Goal: Check status: Check status

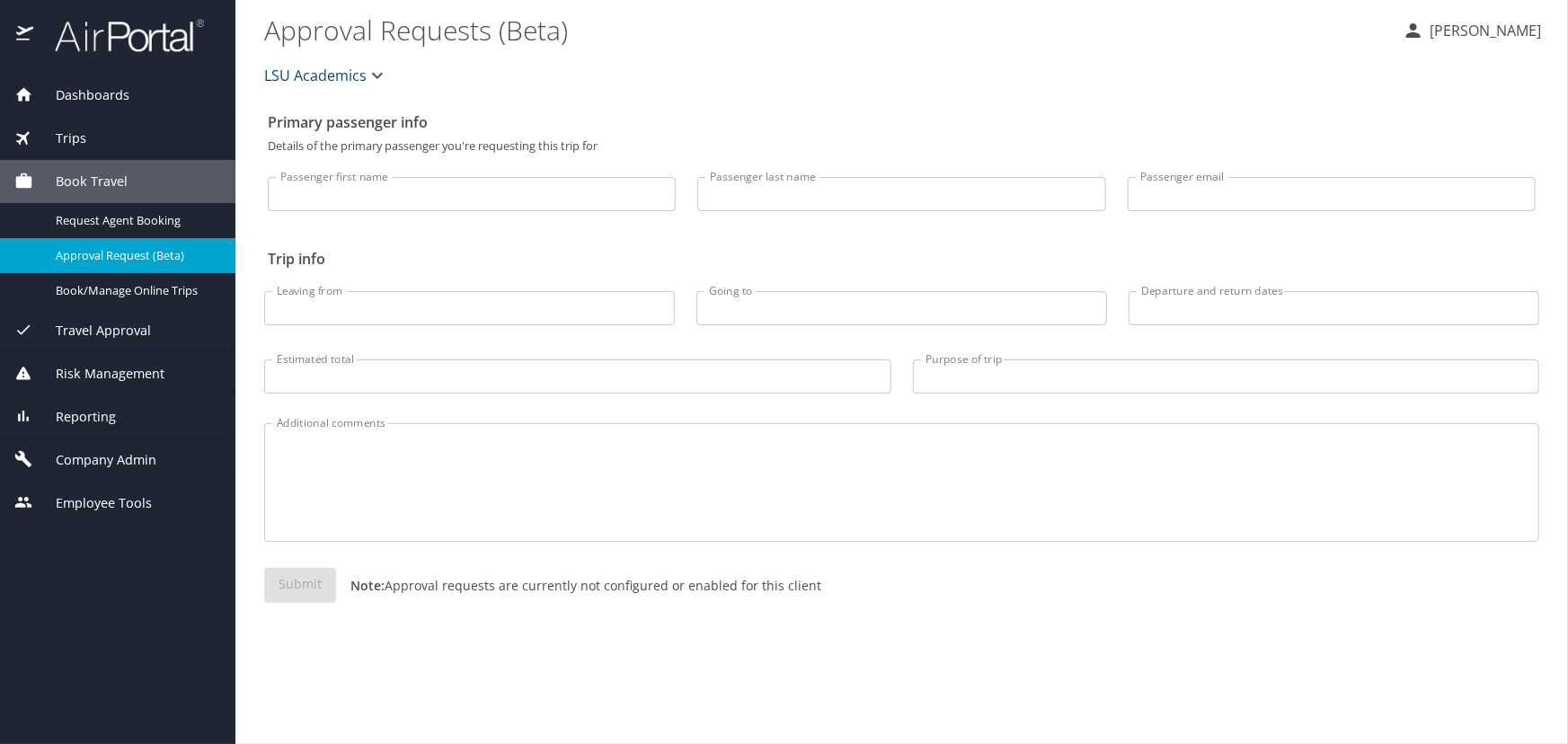
click at [191, 134] on div "Trips" at bounding box center [118, 138] width 207 height 20
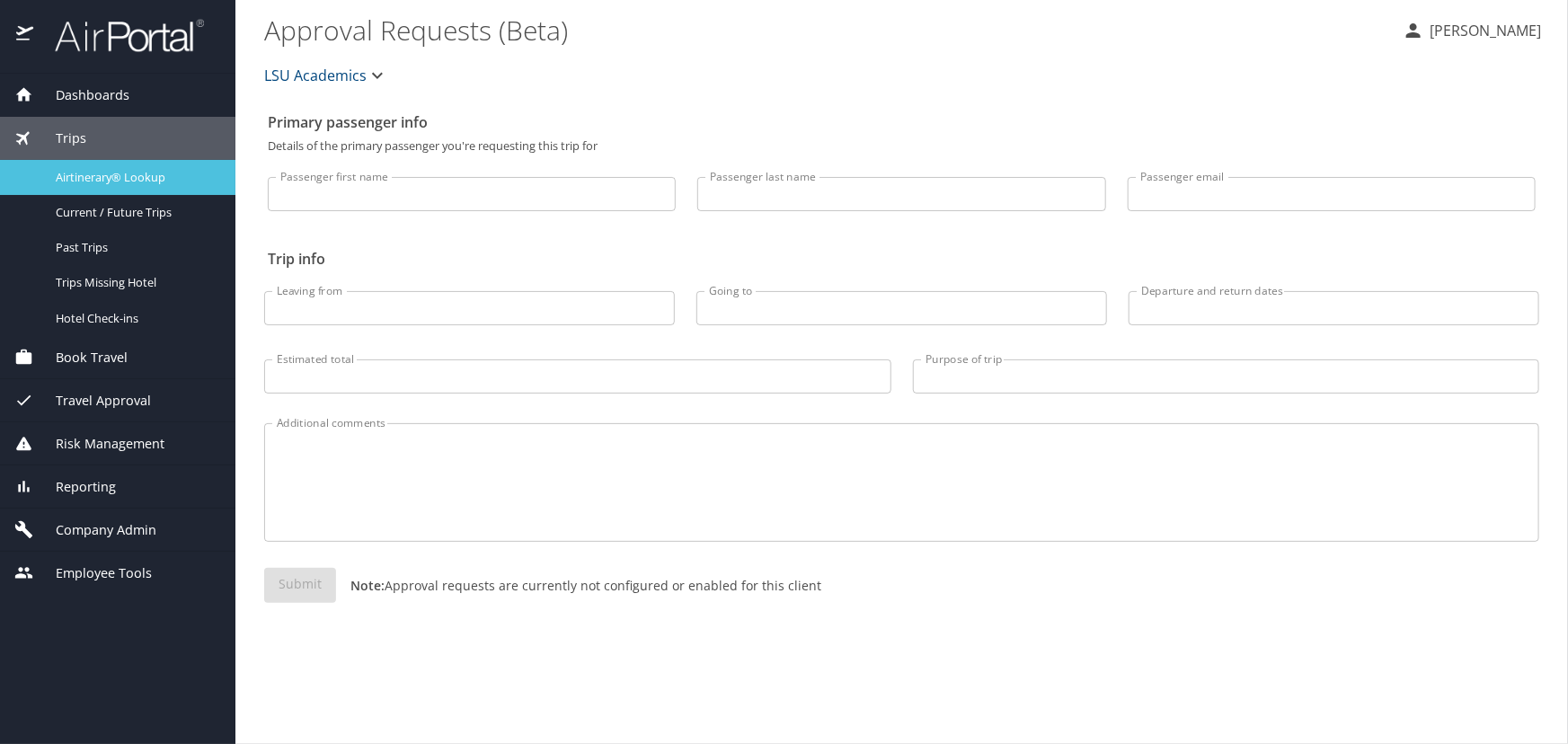
click at [188, 164] on link "Airtinerary® Lookup" at bounding box center [117, 178] width 236 height 36
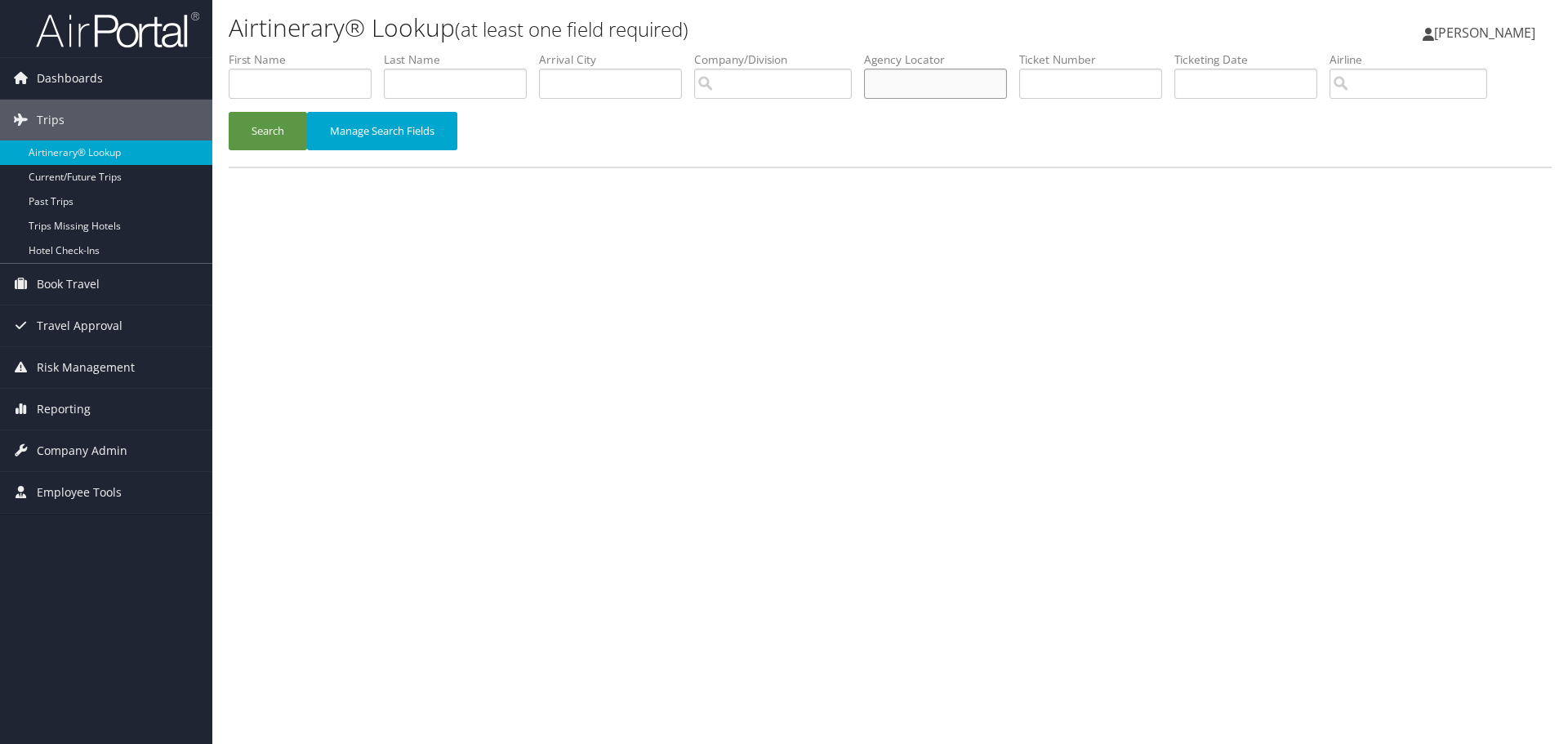
click at [957, 82] on input "text" at bounding box center [935, 84] width 143 height 30
type input "cplp91"
click at [229, 112] on button "Search" at bounding box center [267, 131] width 78 height 39
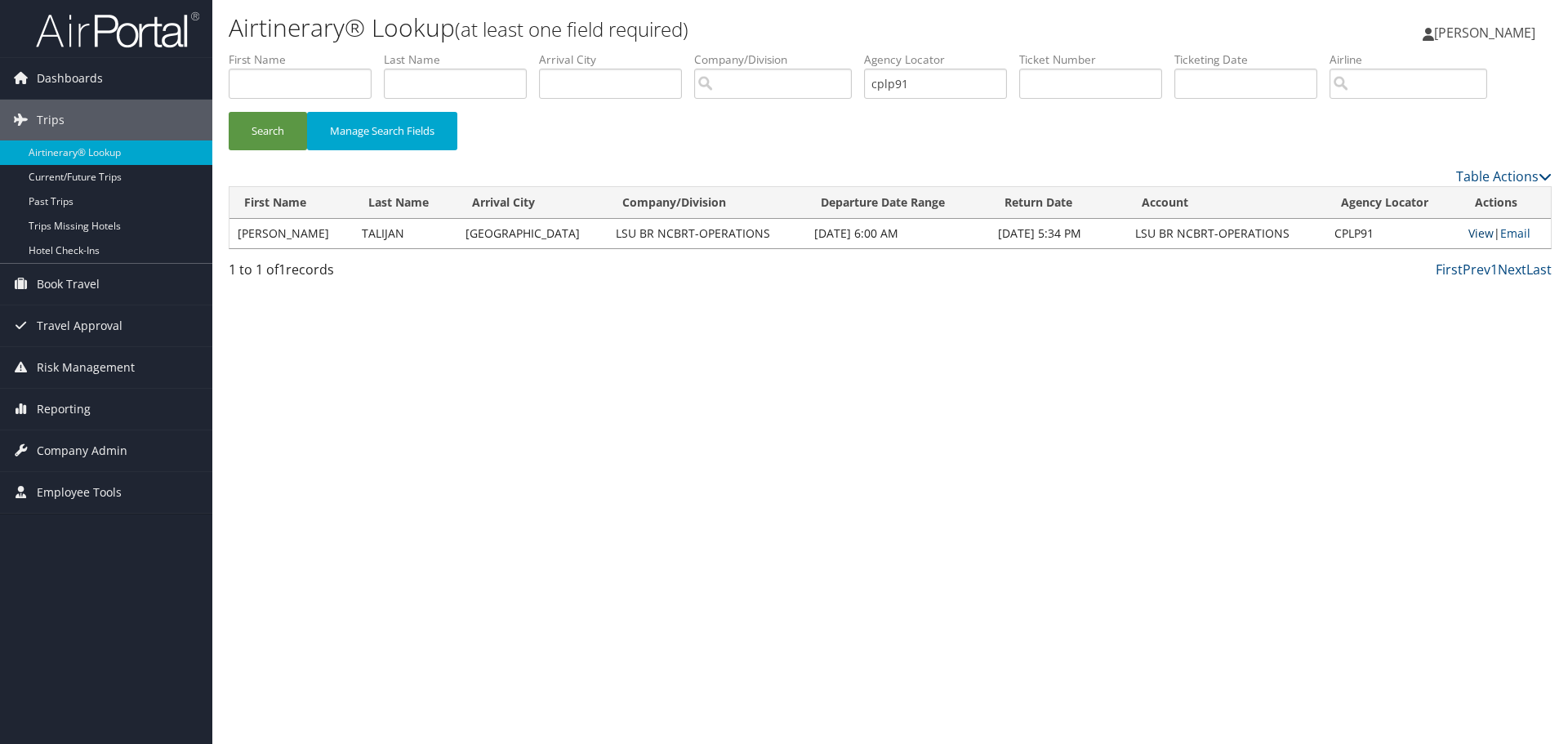
click at [1477, 231] on link "View" at bounding box center [1481, 232] width 25 height 15
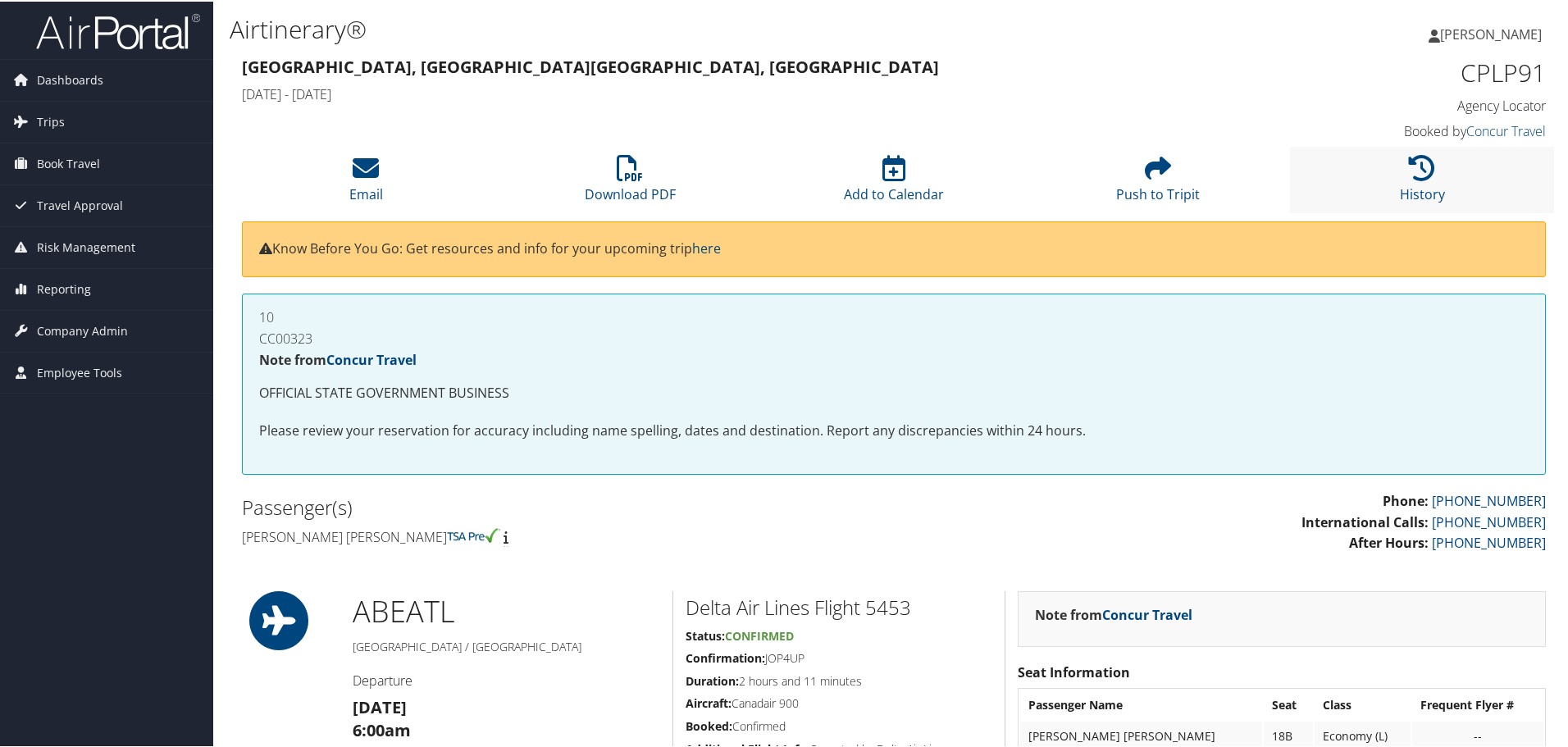
click at [1441, 167] on li "History" at bounding box center [1421, 178] width 264 height 67
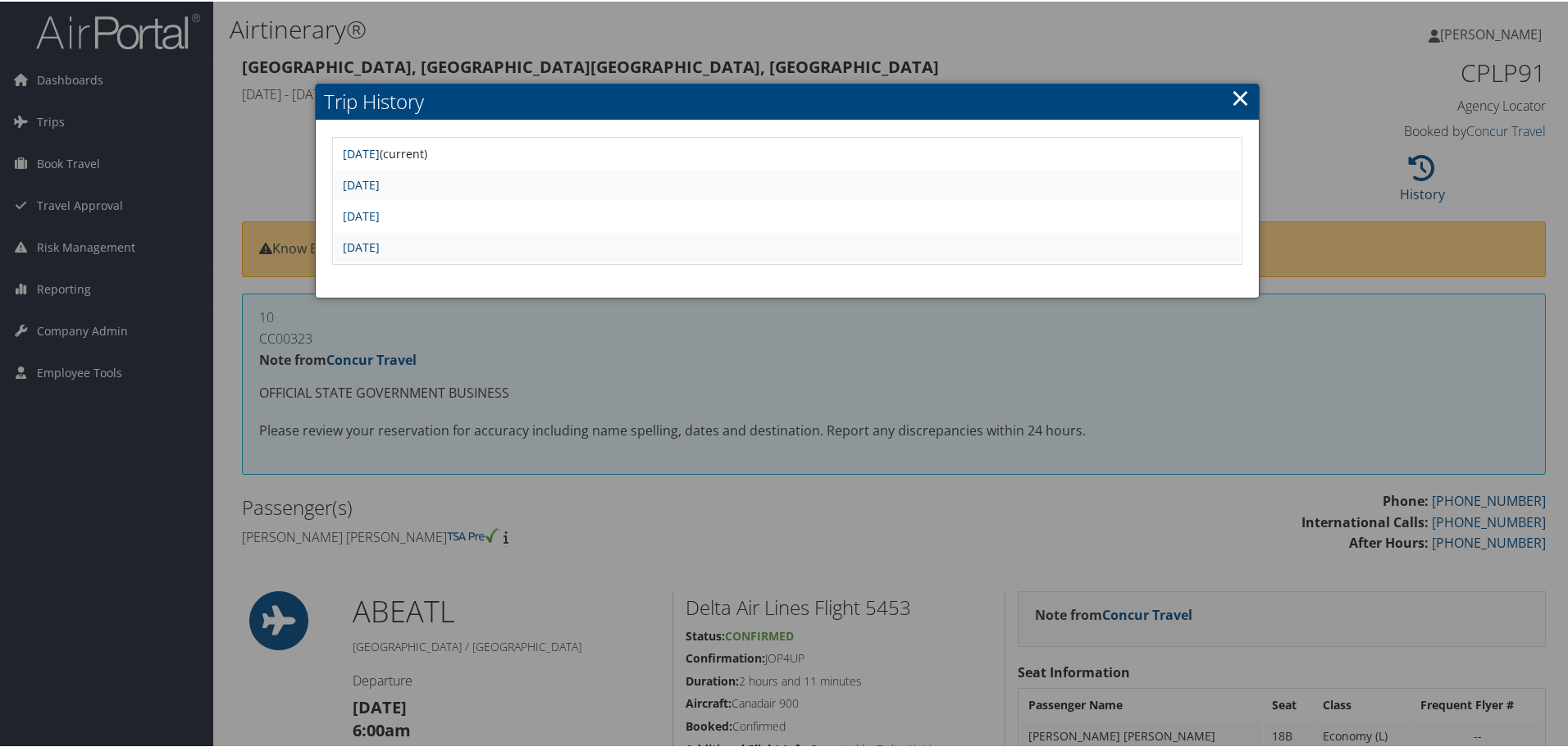
click at [723, 377] on div at bounding box center [787, 374] width 1574 height 747
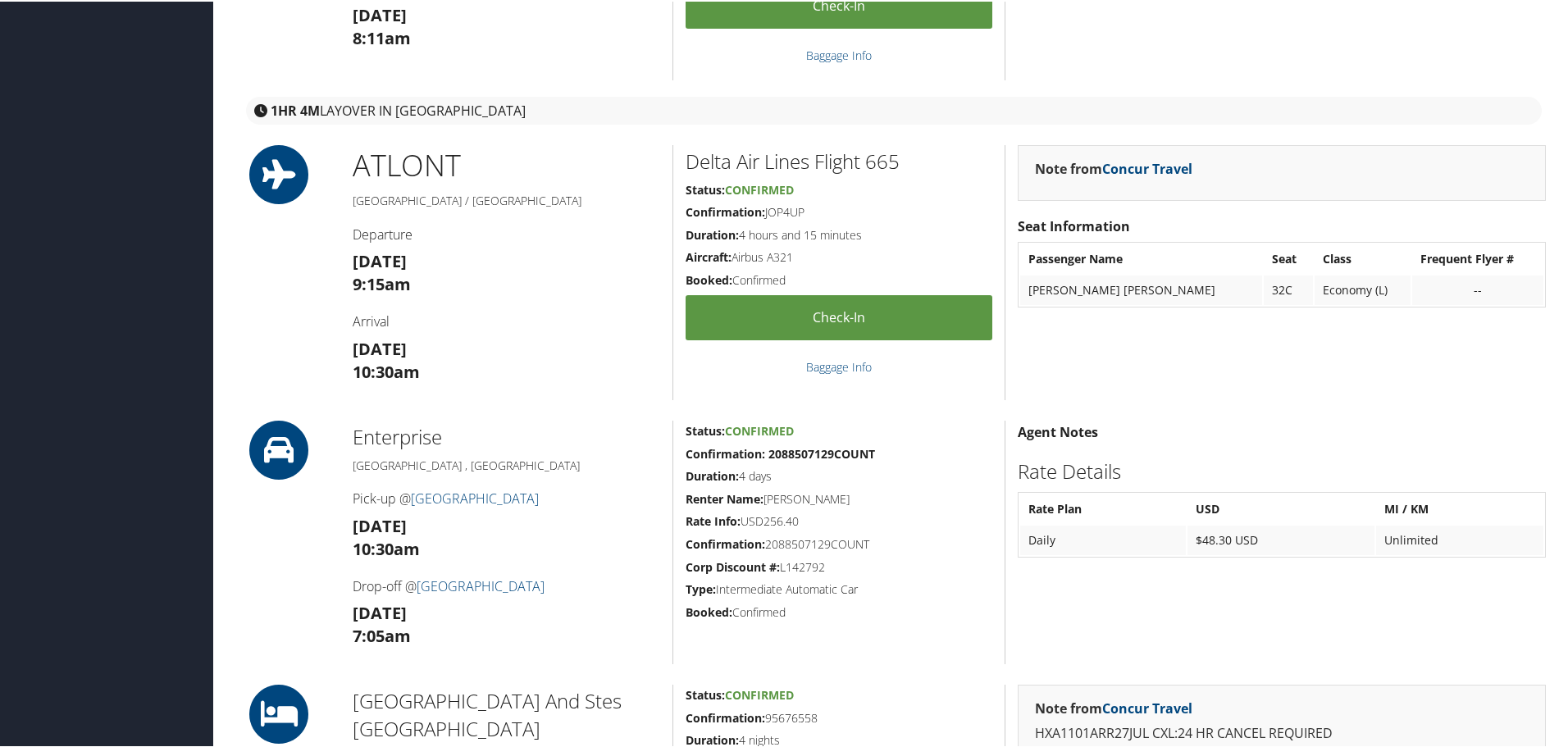
scroll to position [656, 0]
